Goal: Task Accomplishment & Management: Use online tool/utility

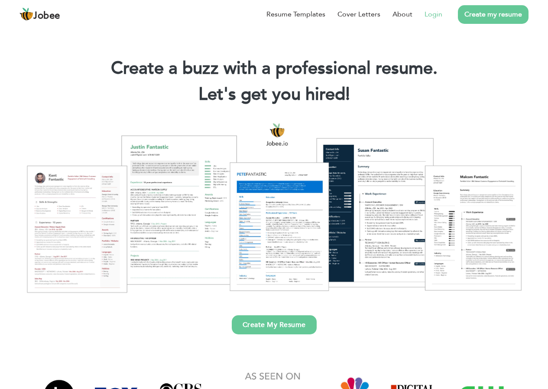
click at [433, 20] on li "Login" at bounding box center [428, 14] width 30 height 23
click at [434, 16] on link "Login" at bounding box center [434, 14] width 18 height 10
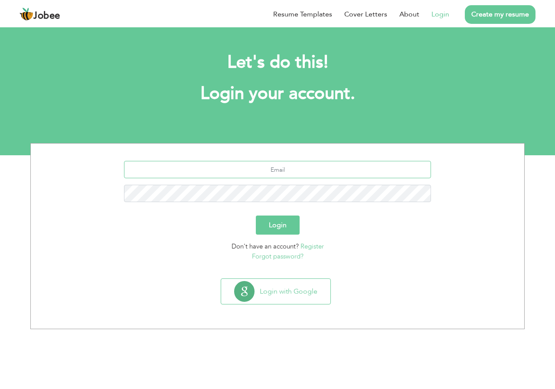
click at [271, 167] on input "text" at bounding box center [277, 169] width 307 height 17
type input "[EMAIL_ADDRESS][DOMAIN_NAME]"
click at [256, 215] on button "Login" at bounding box center [278, 224] width 44 height 19
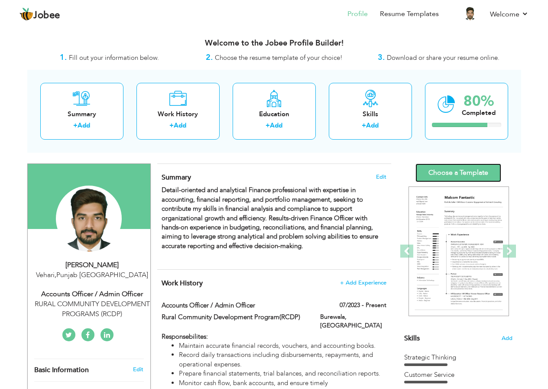
click at [451, 177] on link "Choose a Template" at bounding box center [459, 172] width 86 height 19
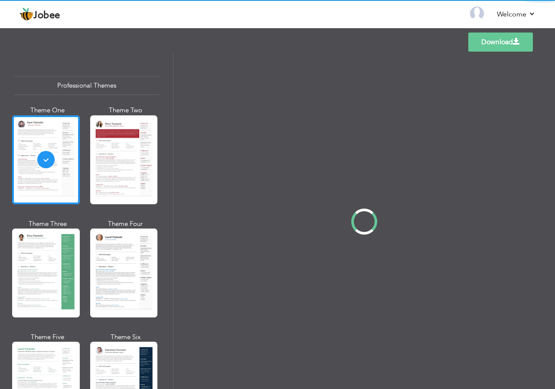
click at [123, 165] on div "Professional Themes Theme One Theme Two Theme Three Theme Four" at bounding box center [277, 221] width 555 height 335
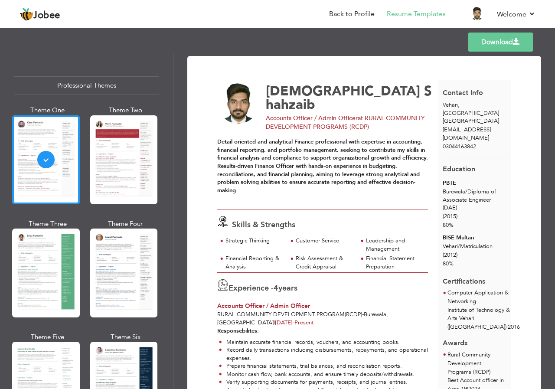
click at [485, 40] on link "Download" at bounding box center [500, 42] width 65 height 19
